Goal: Task Accomplishment & Management: Use online tool/utility

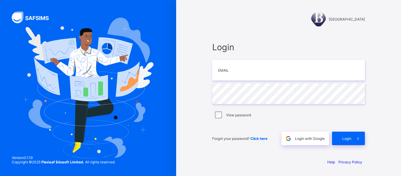
click at [313, 21] on div at bounding box center [318, 19] width 15 height 15
click at [315, 17] on div at bounding box center [318, 19] width 15 height 15
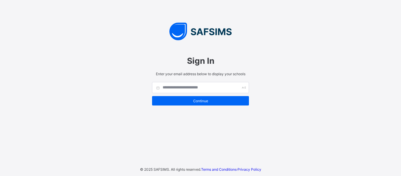
drag, startPoint x: 89, startPoint y: 6, endPoint x: 346, endPoint y: 15, distance: 257.5
click at [346, 15] on div "Sign In Enter your email address below to display your schools Continue © 2025 …" at bounding box center [200, 88] width 401 height 176
click at [87, 57] on div "Sign In Enter your email address below to display your schools Continue © 2025 …" at bounding box center [200, 88] width 401 height 176
click at [159, 92] on input "text" at bounding box center [200, 87] width 97 height 11
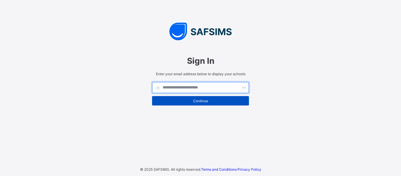
type input "**********"
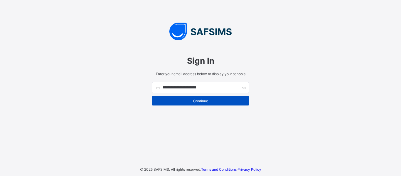
click at [208, 100] on span "Continue" at bounding box center [201, 101] width 88 height 4
